Goal: Task Accomplishment & Management: Manage account settings

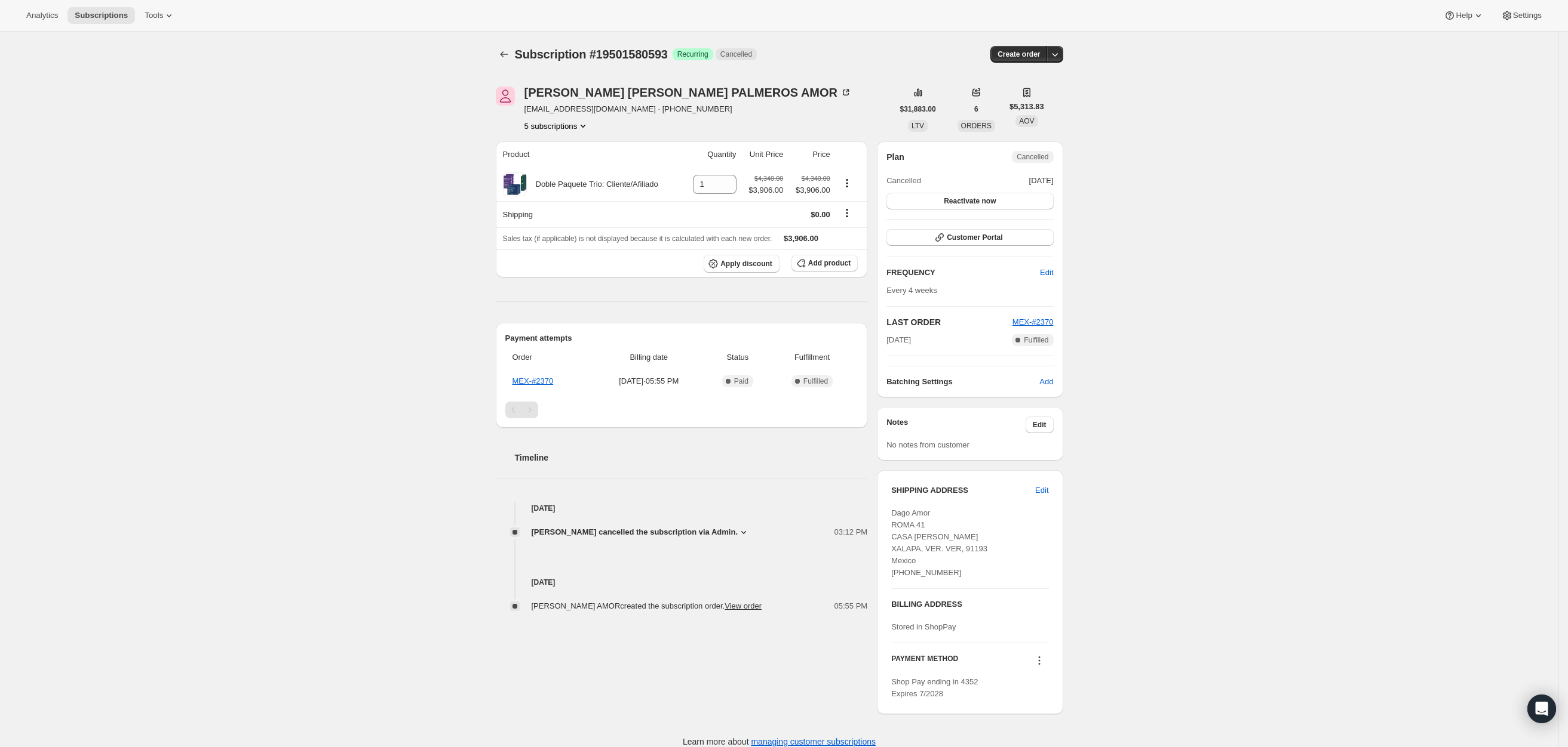
click at [551, 124] on button "5 subscriptions" at bounding box center [557, 125] width 65 height 12
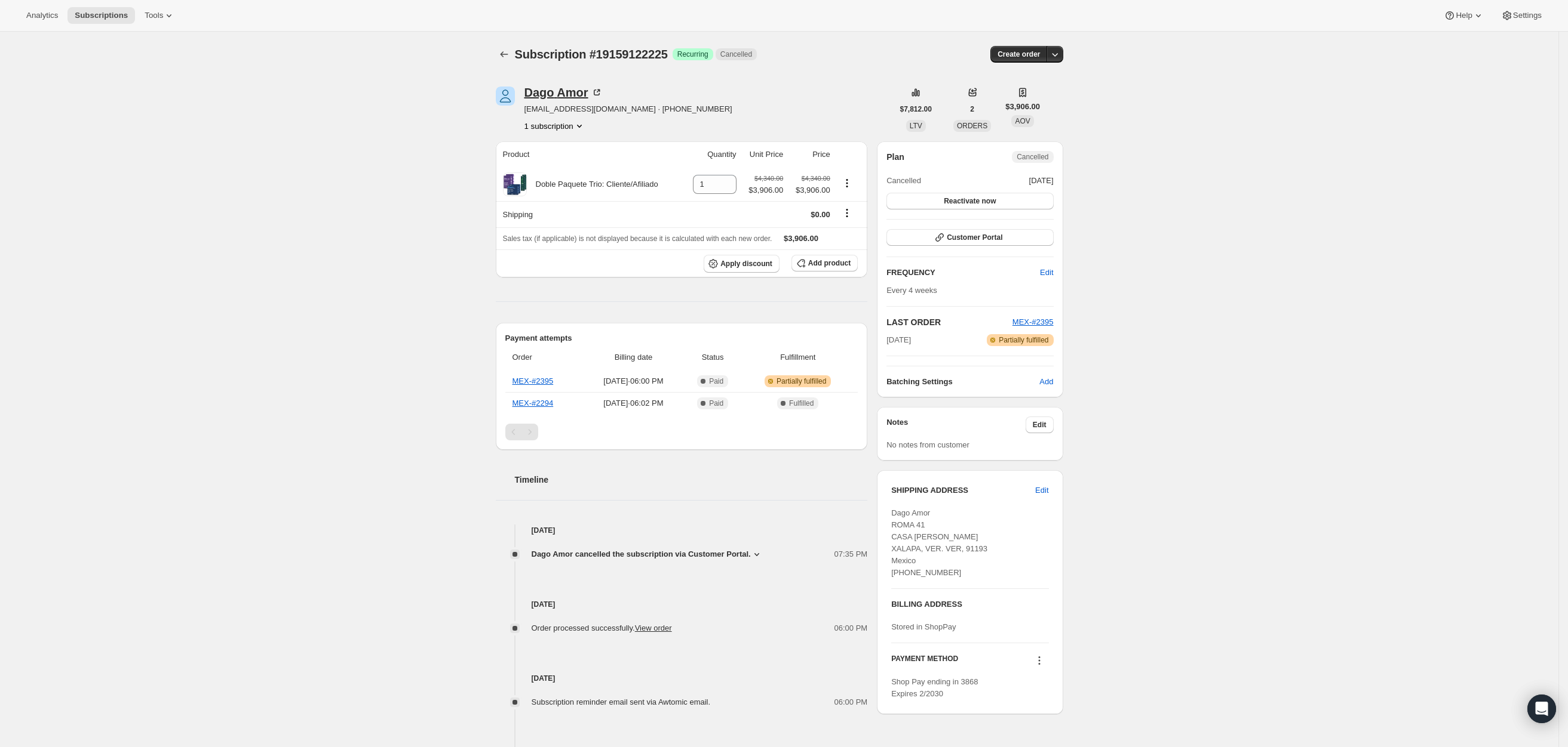
click at [567, 98] on div "Dago Amor" at bounding box center [564, 92] width 78 height 12
